Goal: Ask a question

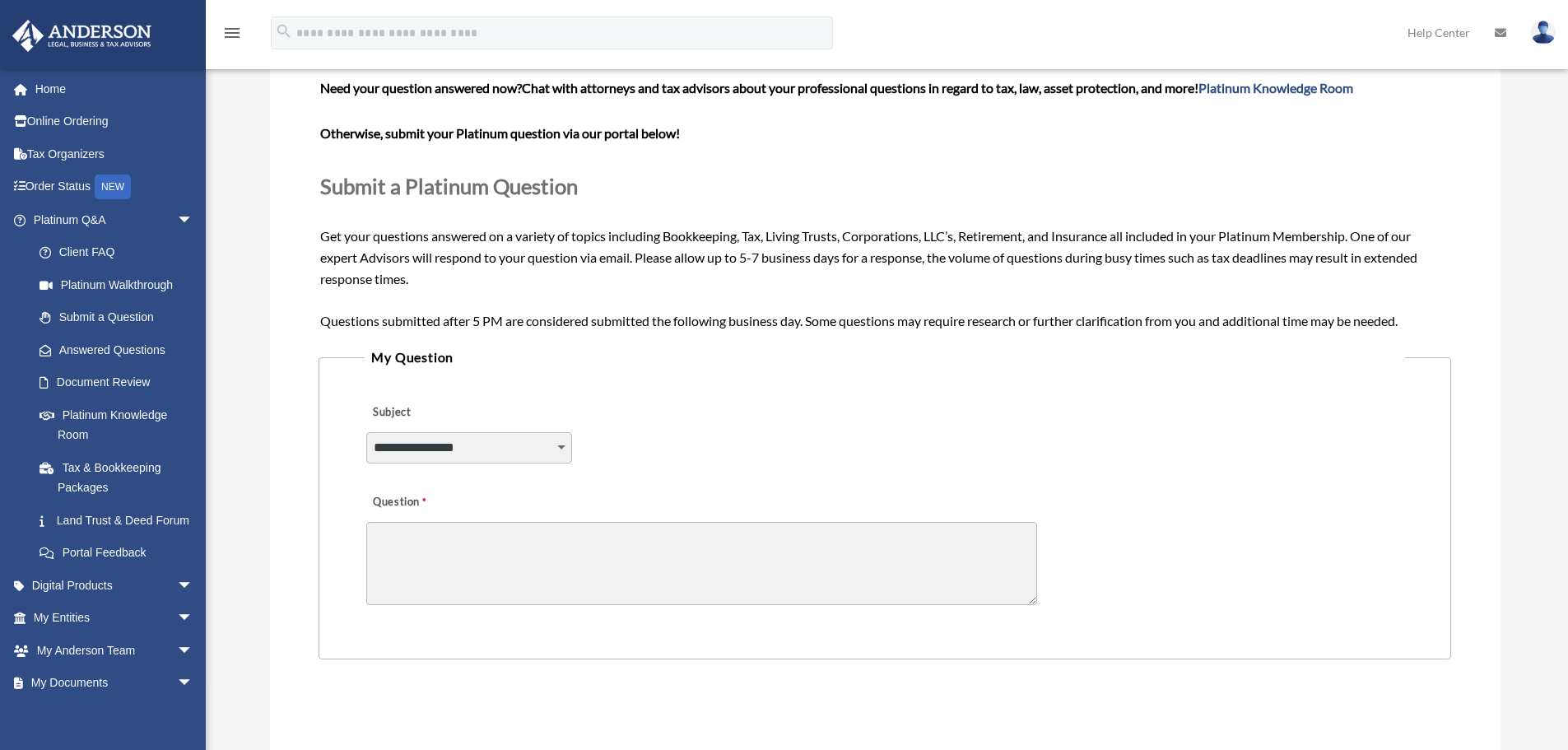
scroll to position [165, 0]
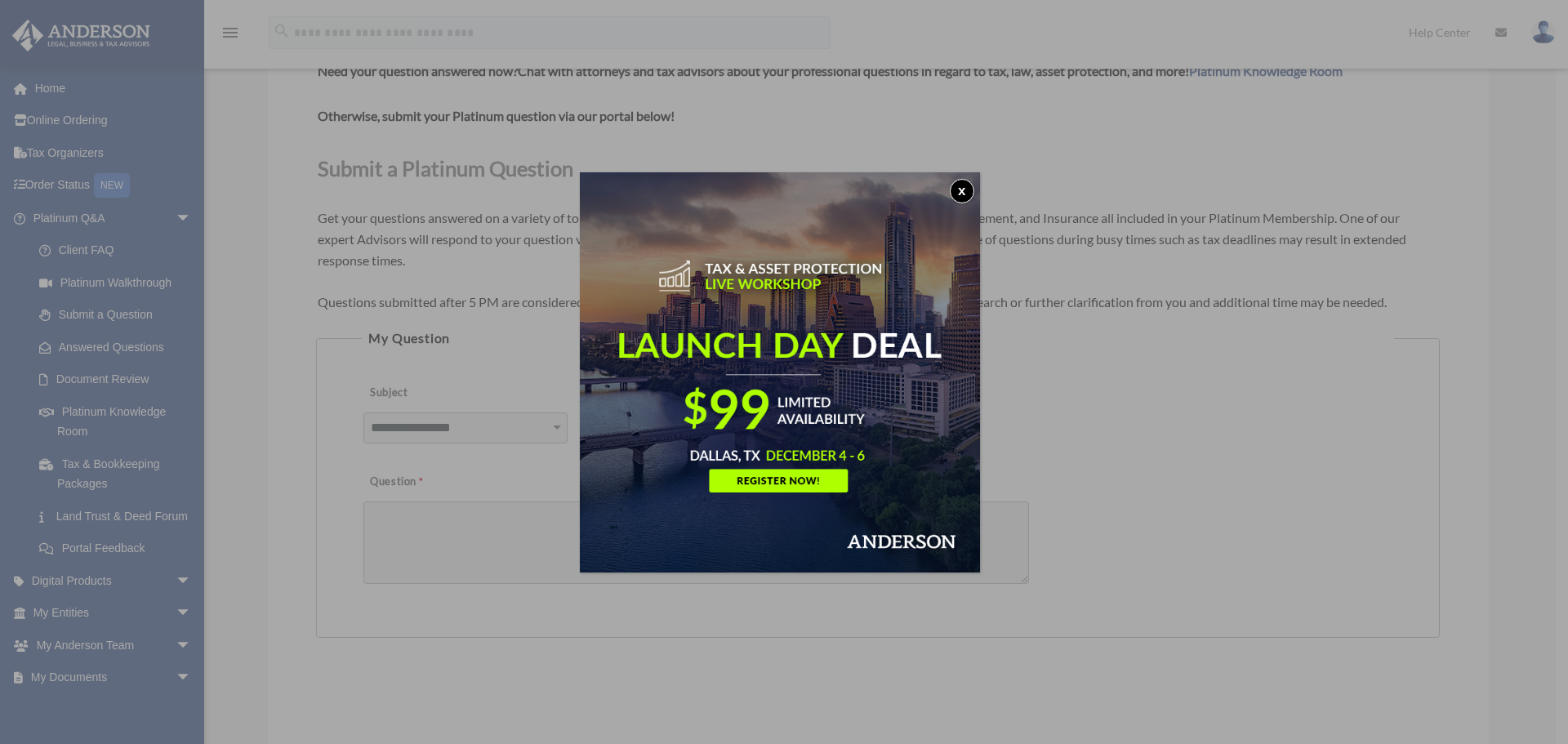
click at [966, 190] on button "x" at bounding box center [962, 191] width 25 height 25
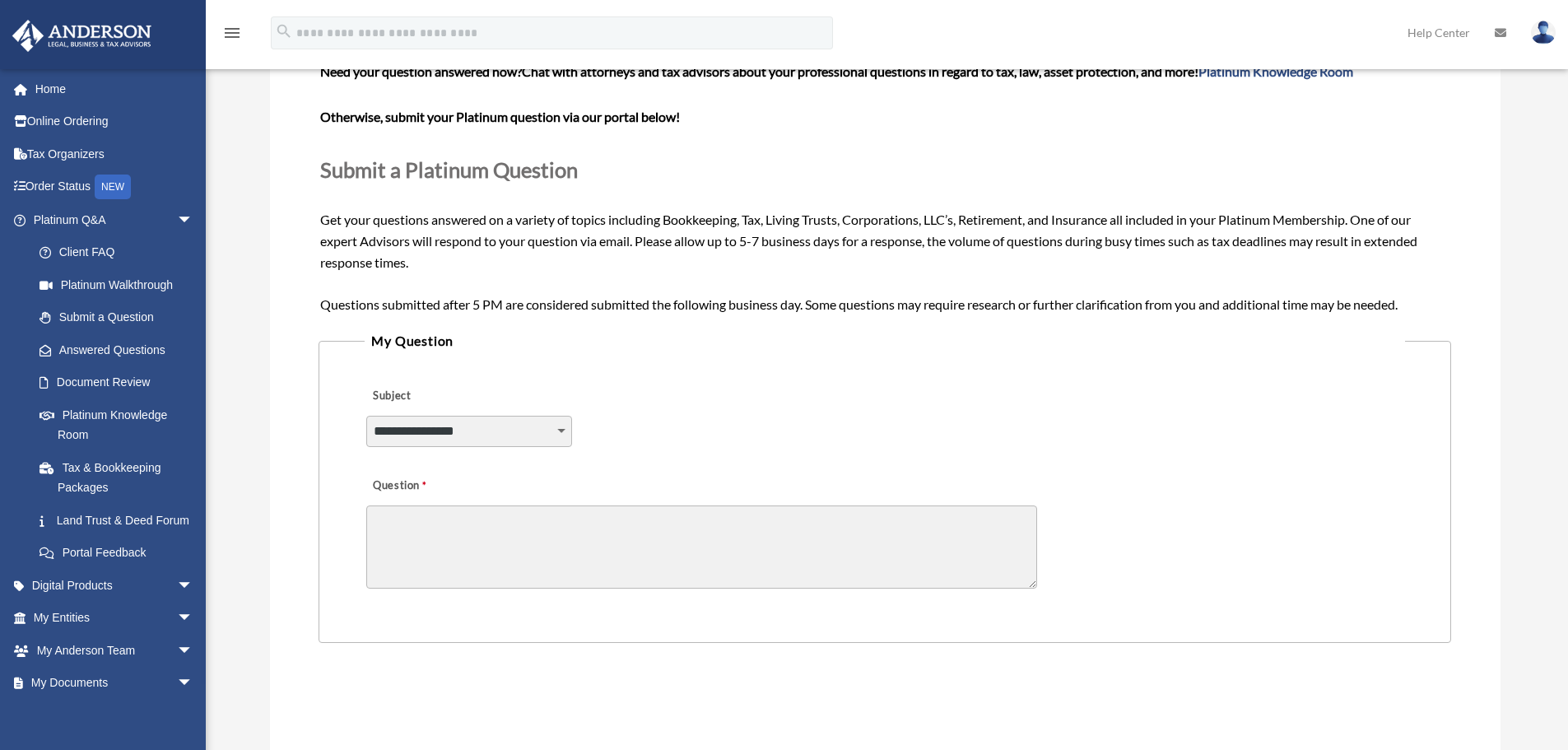
click at [564, 431] on select "**********" at bounding box center [468, 431] width 206 height 32
click at [642, 420] on div "**********" at bounding box center [884, 420] width 1039 height 90
click at [177, 218] on span "arrow_drop_down" at bounding box center [193, 219] width 33 height 34
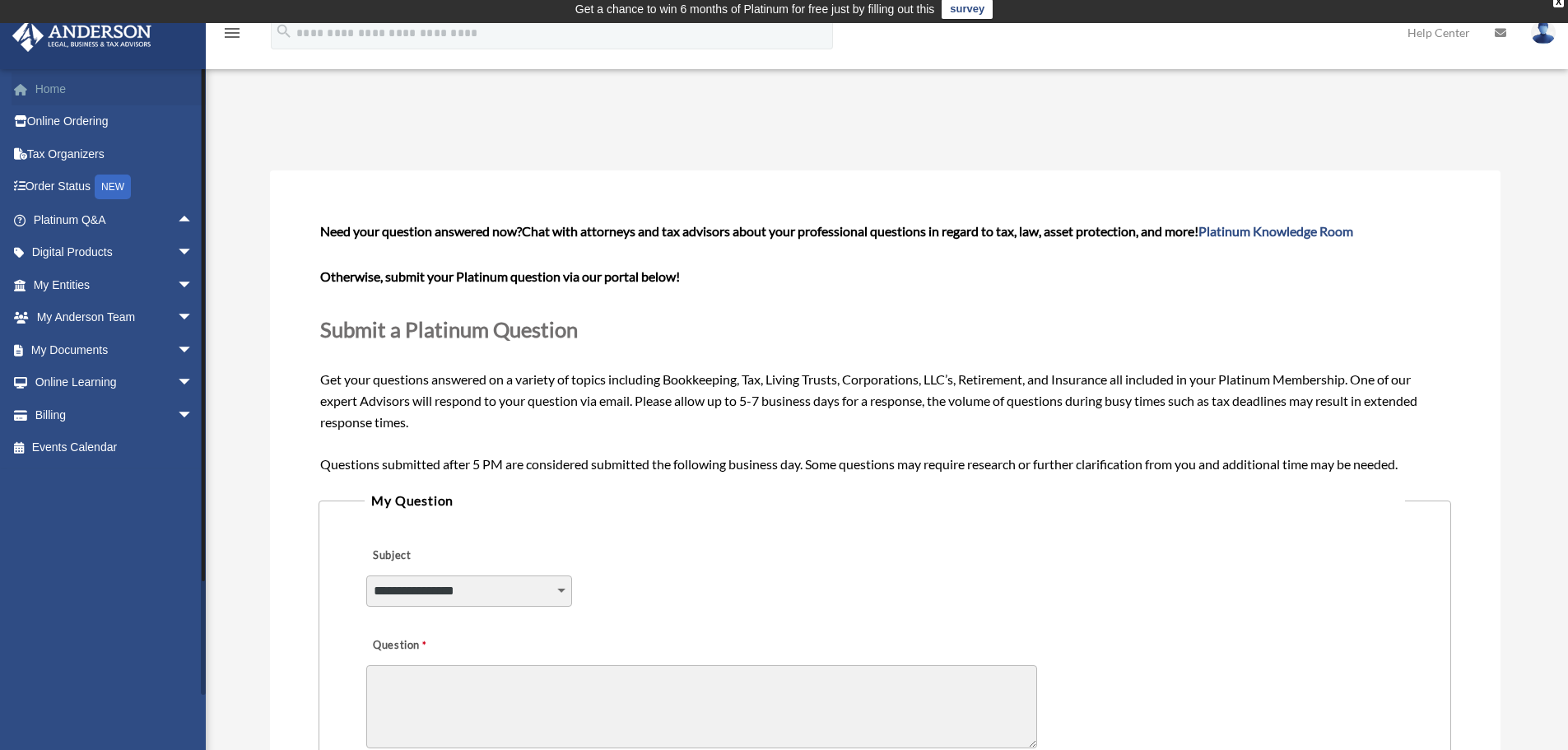
scroll to position [0, 0]
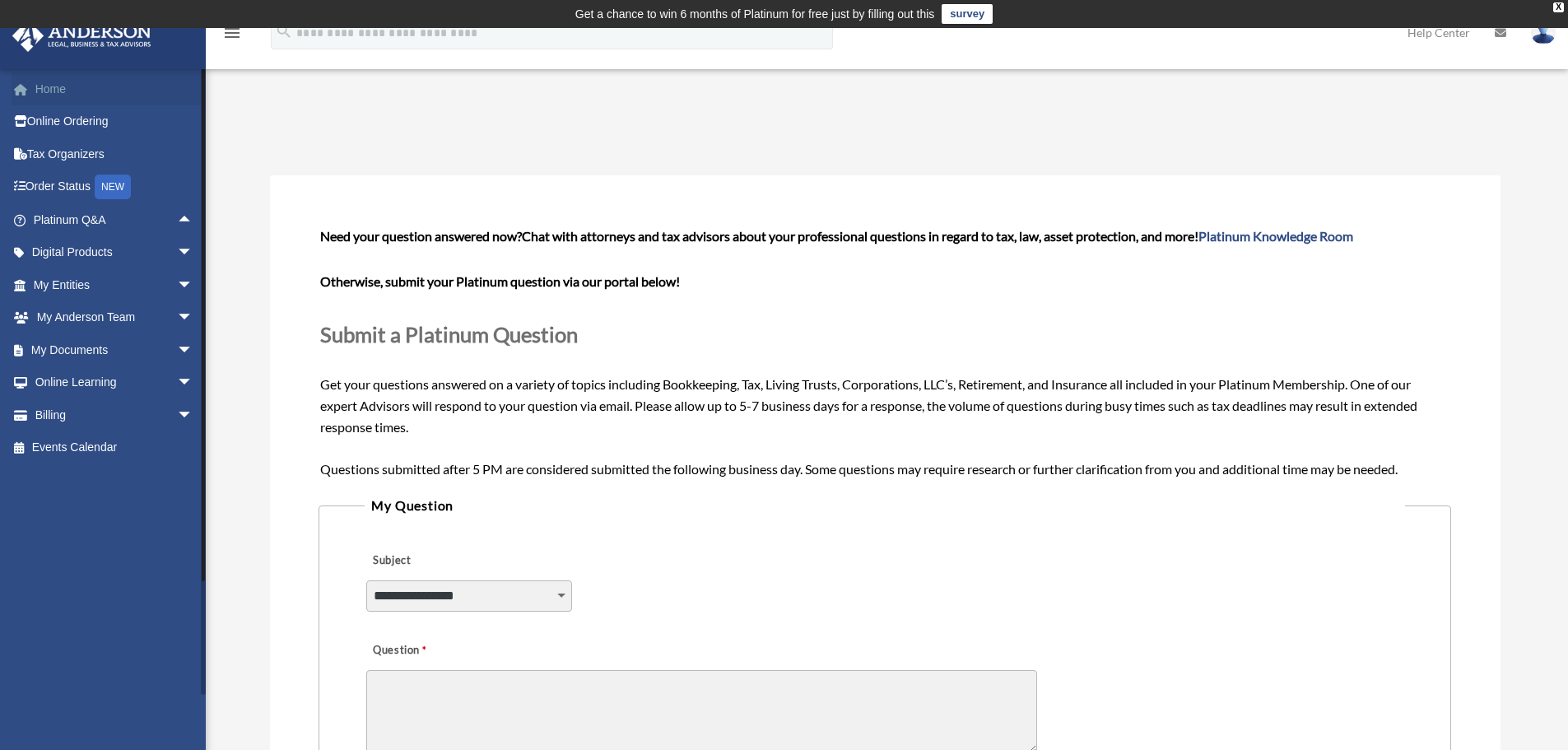
click at [34, 81] on link "Home" at bounding box center [115, 89] width 207 height 33
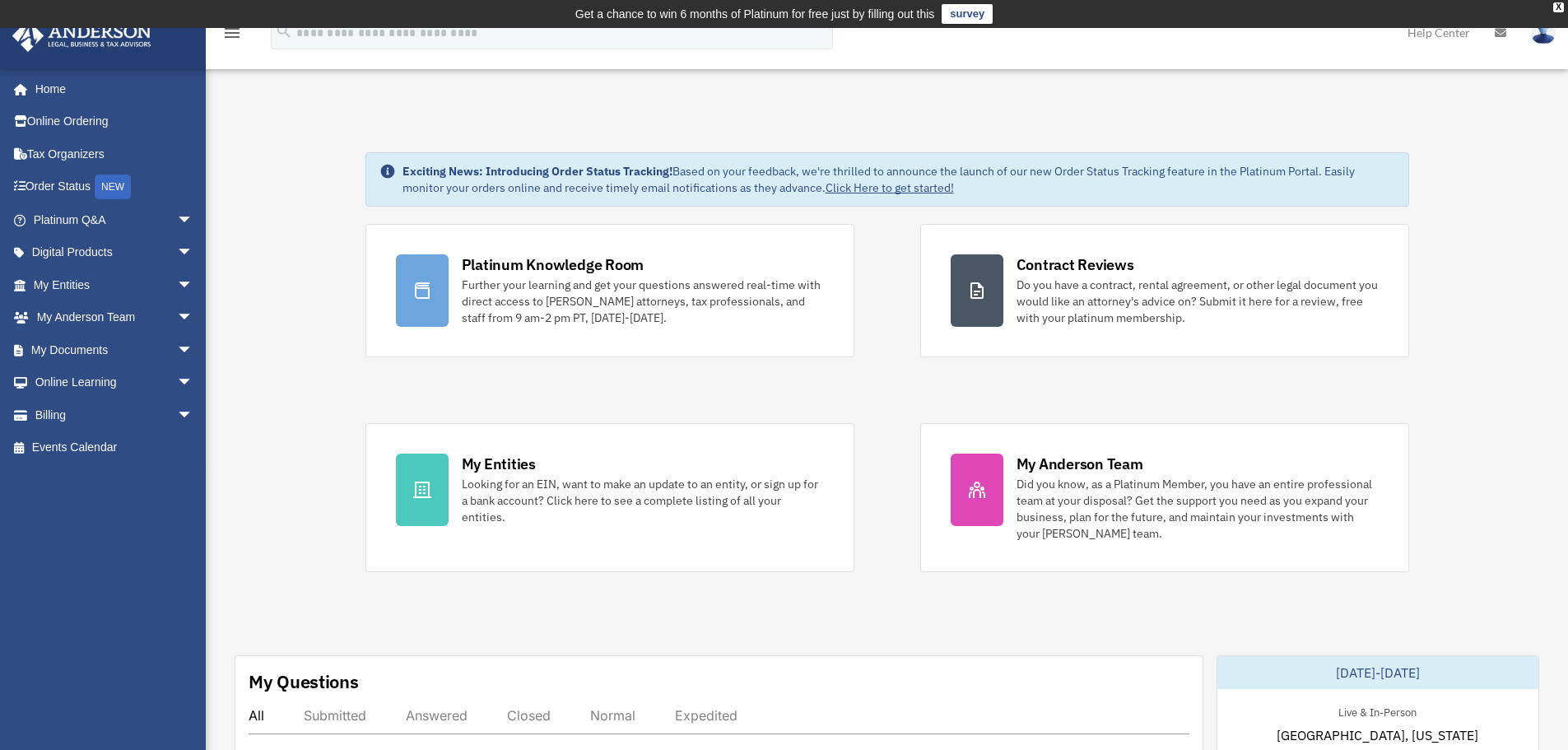
click at [1565, 5] on td "Get a chance to win 6 months of Platinum for free just by filling out this surv…" at bounding box center [784, 13] width 1568 height 28
click at [1559, 8] on div "X" at bounding box center [1558, 8] width 11 height 10
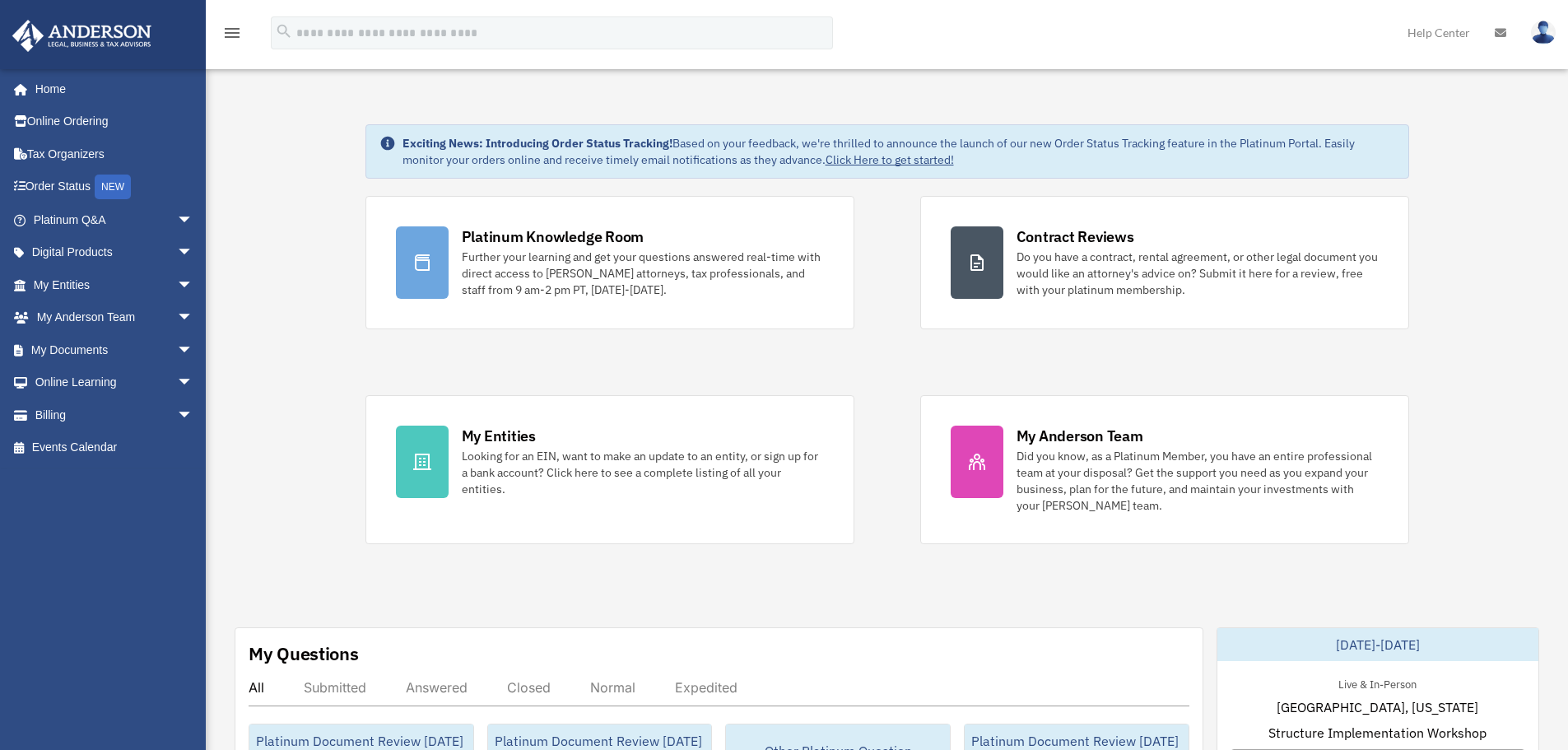
click at [1550, 35] on img at bounding box center [1543, 32] width 25 height 24
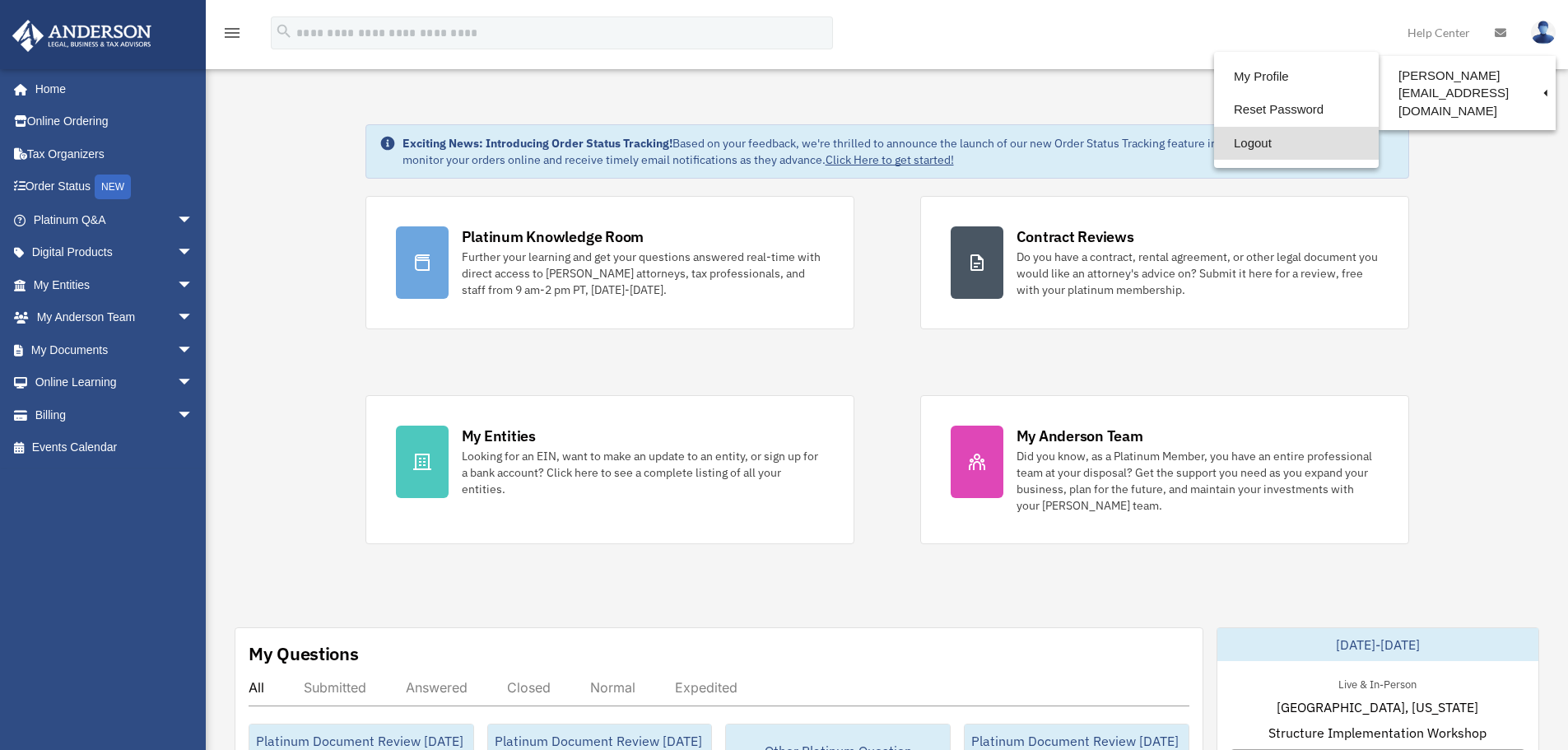
click at [1214, 147] on link "Logout" at bounding box center [1296, 143] width 165 height 34
